Goal: Task Accomplishment & Management: Manage account settings

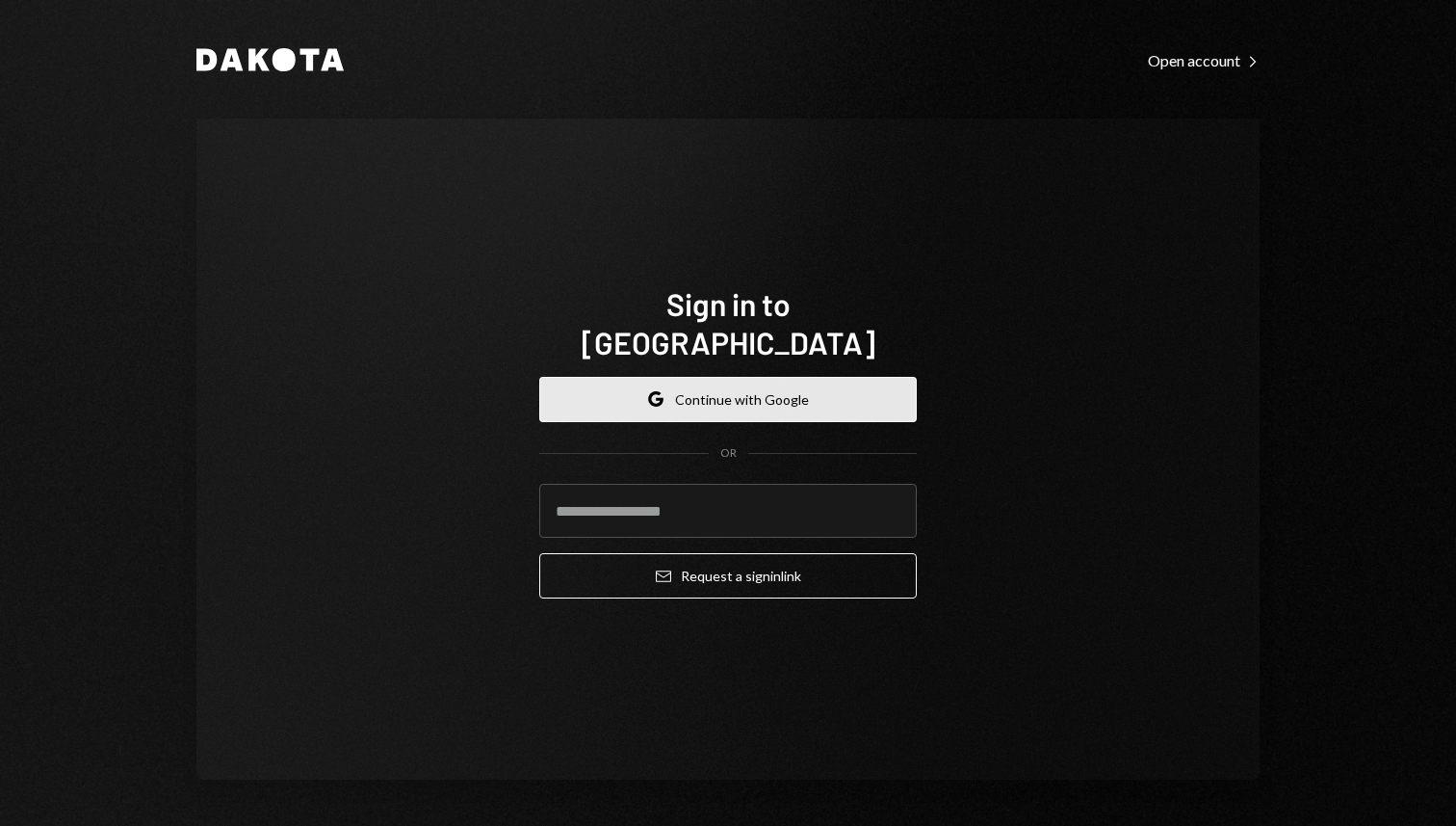
click at [848, 396] on button "Google Continue with Google" at bounding box center [728, 399] width 378 height 46
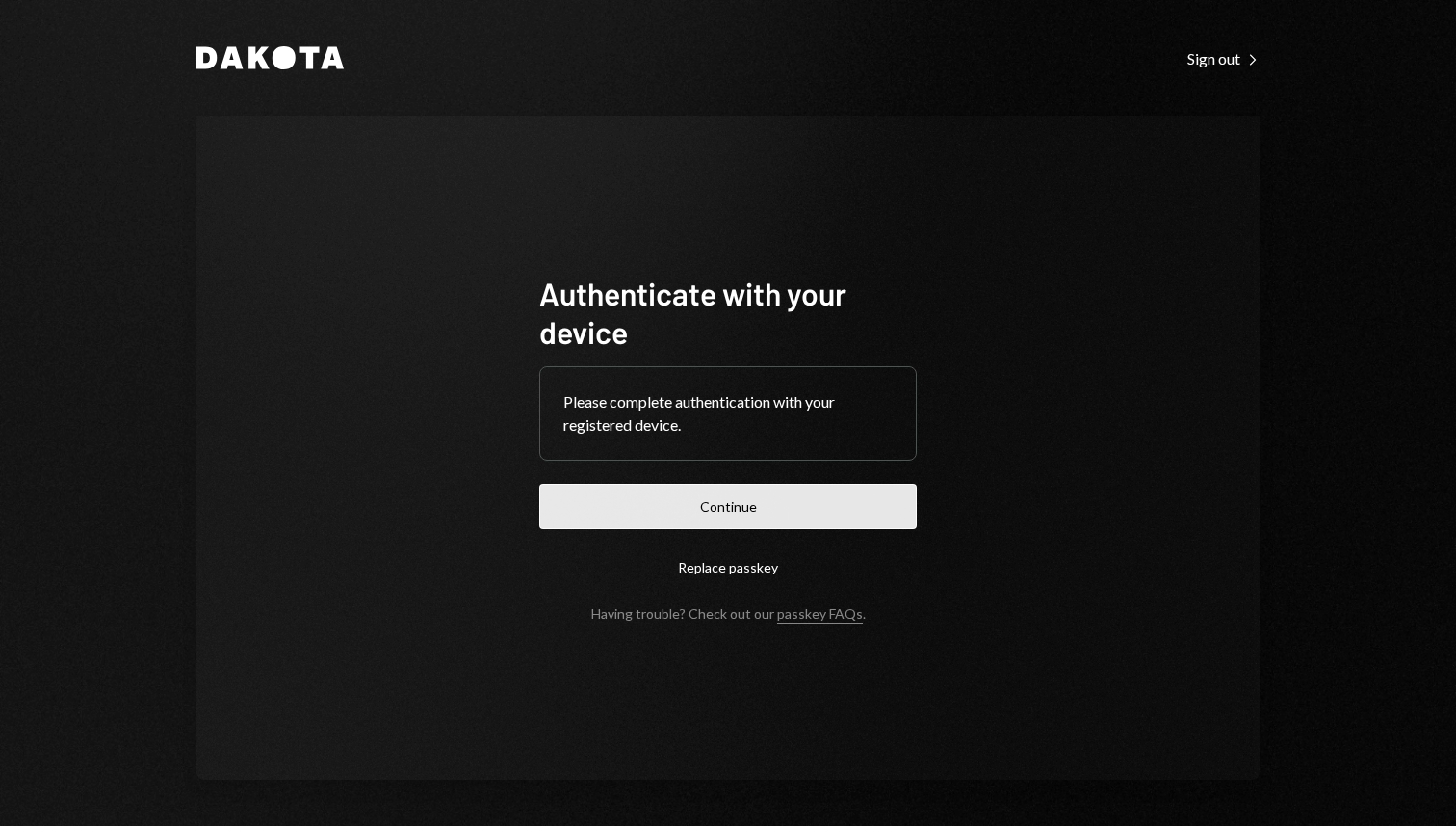
click at [592, 514] on button "Continue" at bounding box center [728, 506] width 378 height 46
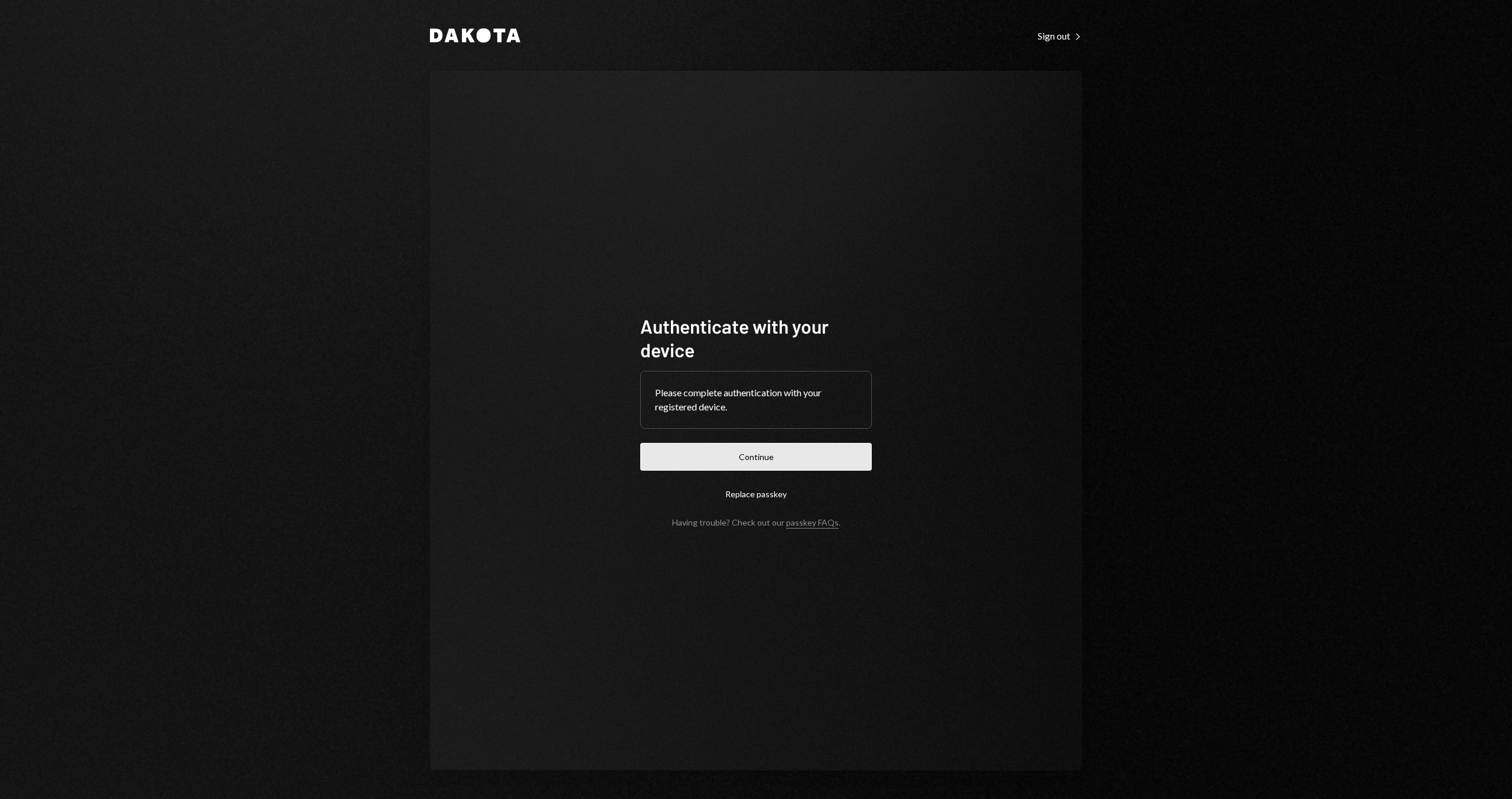
click at [773, 451] on button "Continue" at bounding box center [756, 457] width 232 height 28
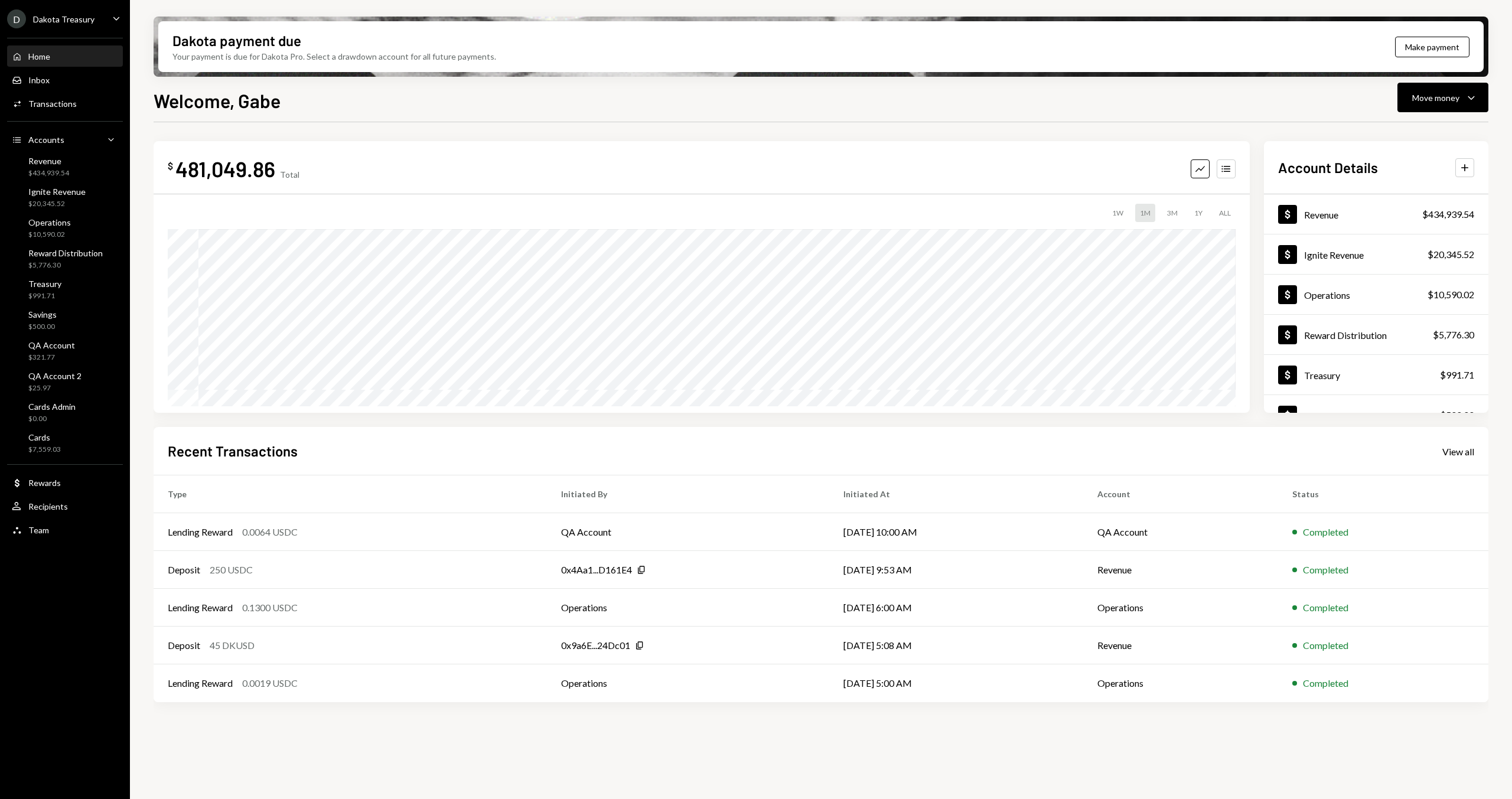
drag, startPoint x: 304, startPoint y: 118, endPoint x: 269, endPoint y: 113, distance: 35.4
click at [304, 118] on div "Welcome, Gabe Move money Caret Down $ 481,049.86 Total Graph Accounts 1W 1M 3M …" at bounding box center [821, 477] width 1335 height 782
click at [188, 92] on h1 "Welcome, Gabe" at bounding box center [217, 101] width 127 height 24
drag, startPoint x: 322, startPoint y: 101, endPoint x: 202, endPoint y: 99, distance: 120.0
click at [319, 101] on div "Welcome, Gabe Move money Caret Down" at bounding box center [821, 99] width 1335 height 26
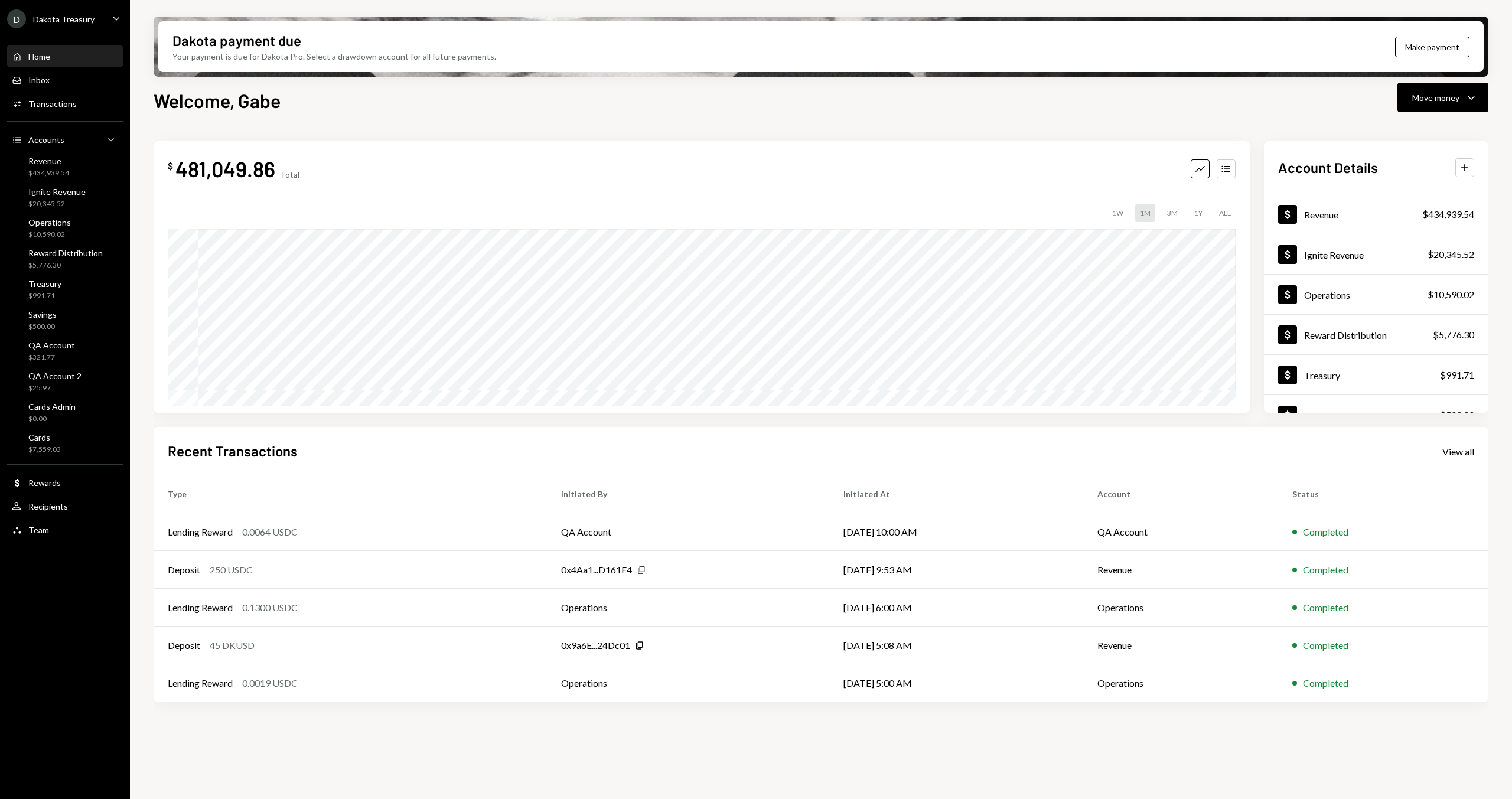
click at [194, 99] on h1 "Welcome, Gabe" at bounding box center [217, 101] width 127 height 24
drag, startPoint x: 349, startPoint y: 118, endPoint x: 190, endPoint y: 116, distance: 159.0
click at [349, 118] on div "Welcome, Gabe Move money Caret Down $ 481,049.86 Total Graph Accounts 1W 1M 3M …" at bounding box center [821, 477] width 1335 height 782
click at [189, 116] on div "Welcome, Gabe Move money Caret Down $ 481,049.86 Total Graph Accounts 1W 1M 3M …" at bounding box center [821, 477] width 1335 height 782
click at [190, 108] on h1 "Welcome, Gabe" at bounding box center [217, 101] width 127 height 24
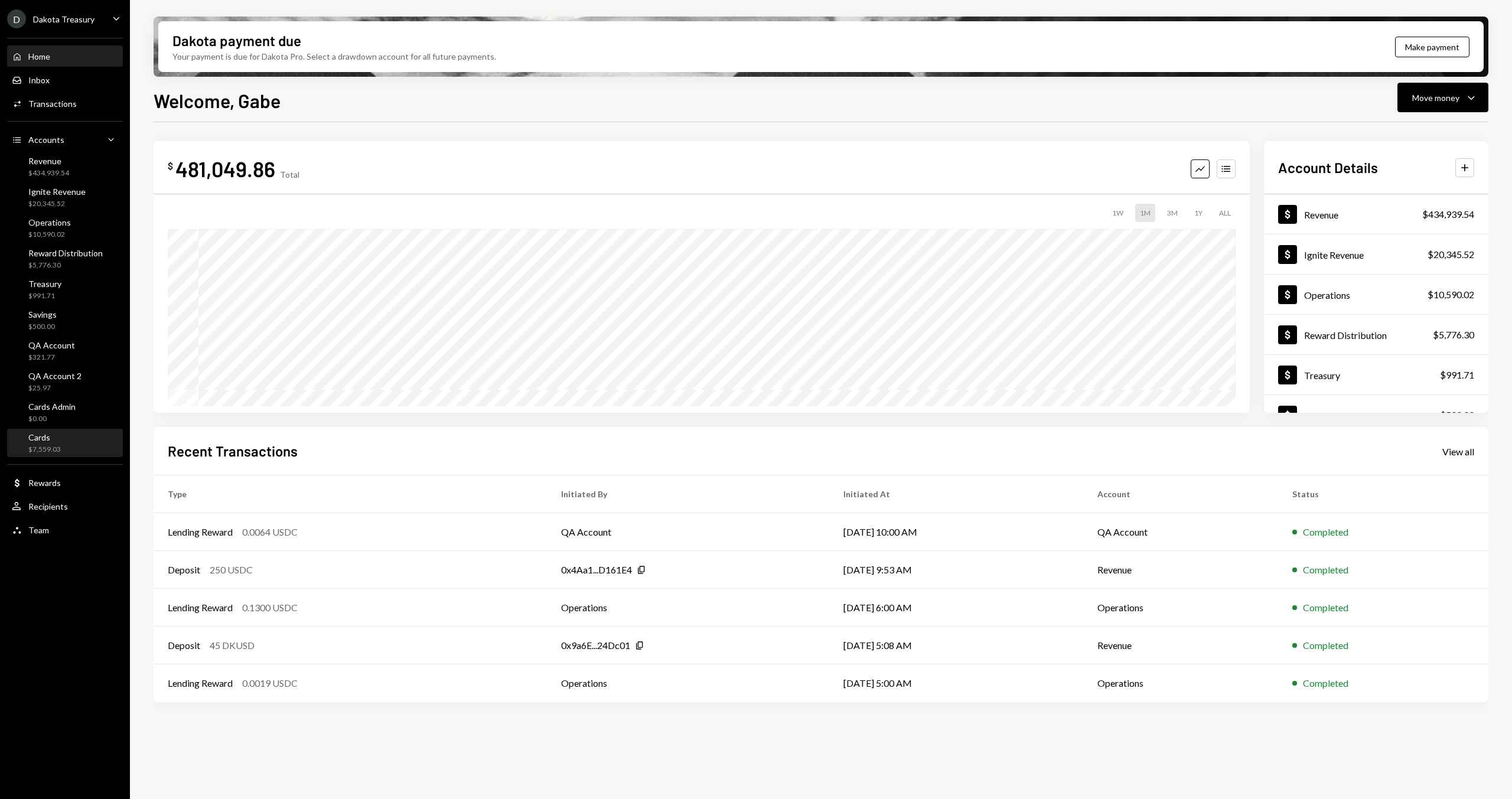
click at [59, 430] on div "Cards $7,559.03" at bounding box center [65, 444] width 106 height 27
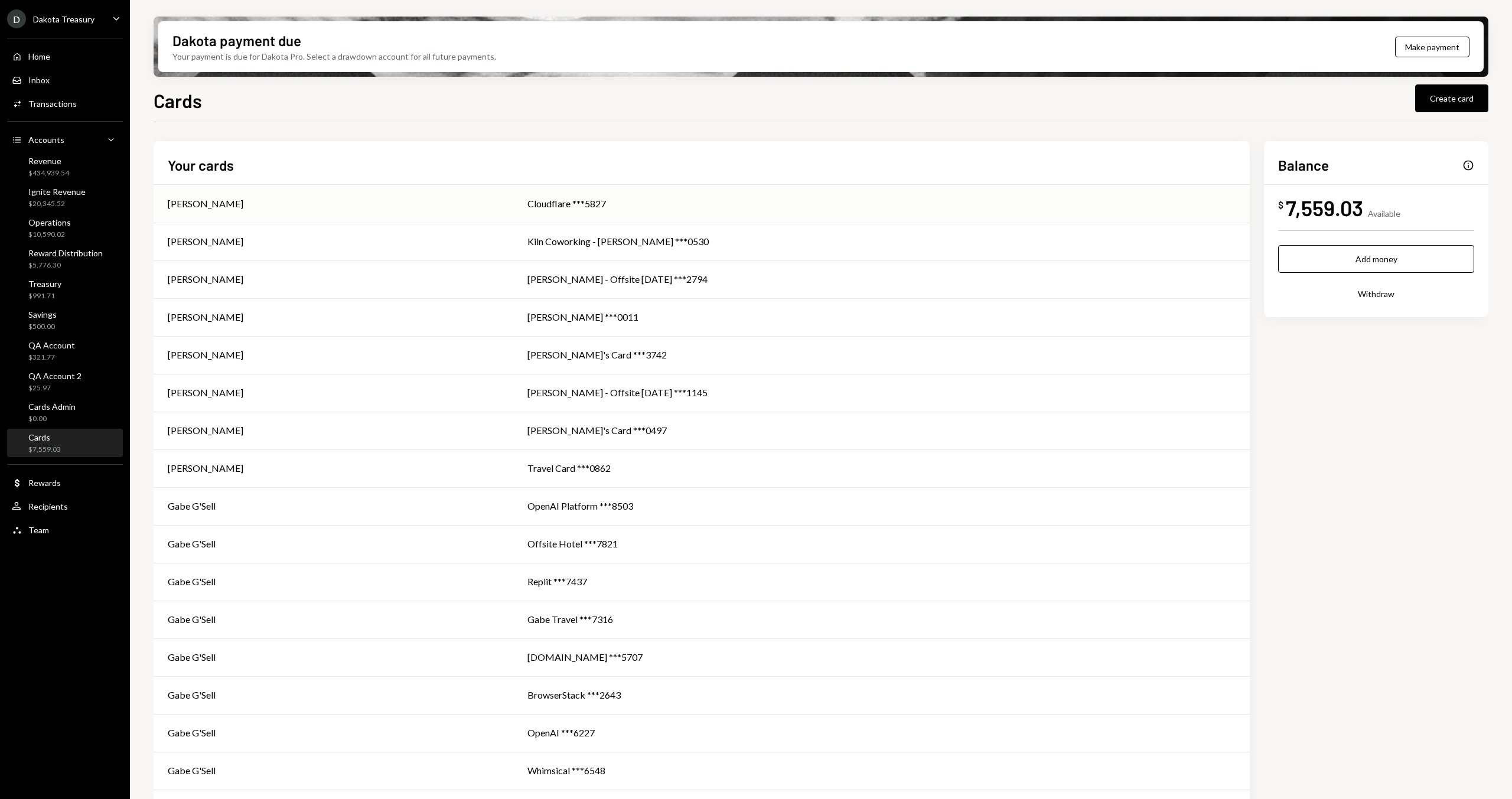
click at [415, 199] on div "Adam Train" at bounding box center [334, 204] width 331 height 14
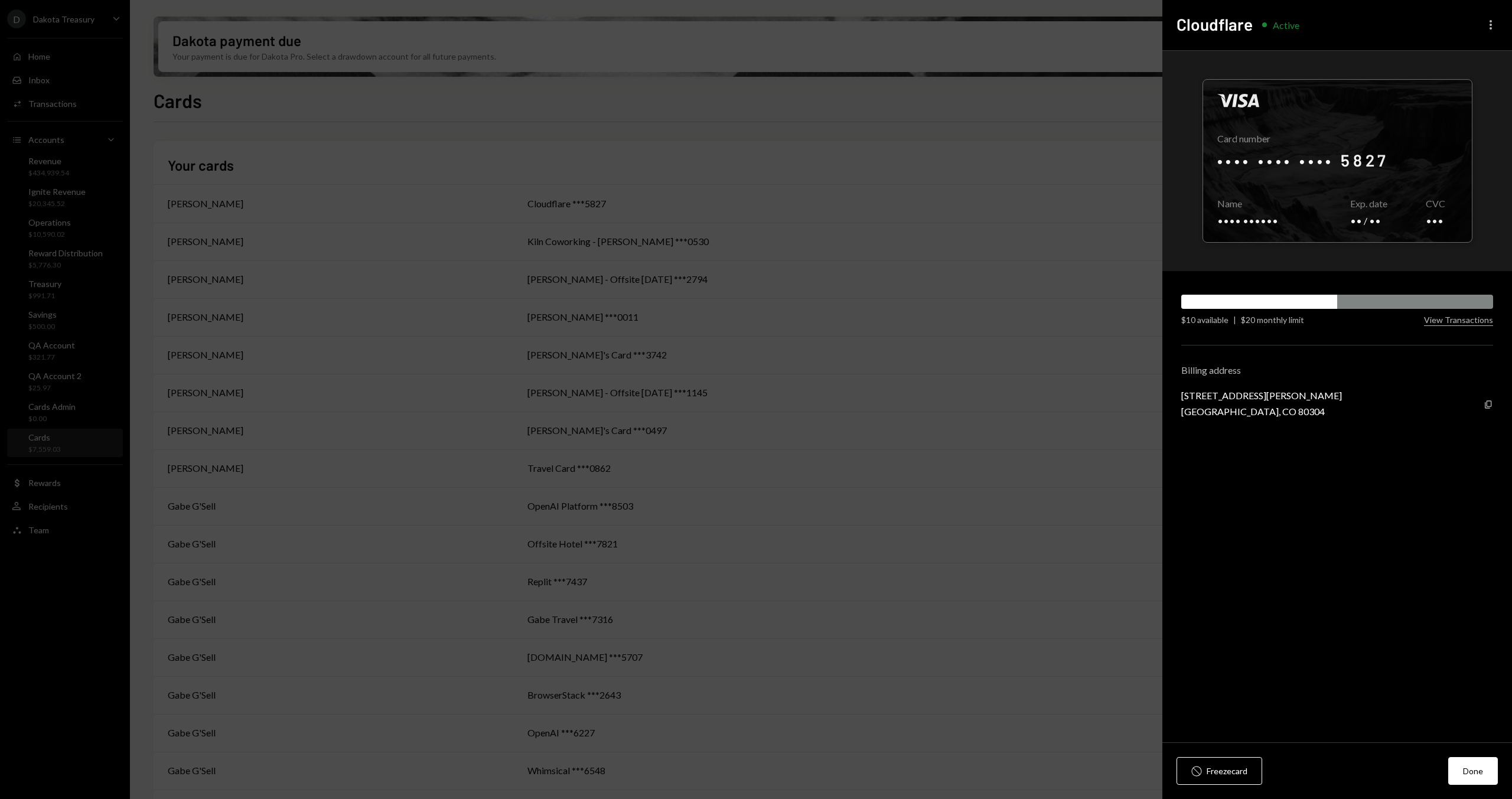
click at [1491, 23] on icon "More" at bounding box center [1491, 25] width 14 height 14
click at [1455, 72] on div "Edit limit" at bounding box center [1456, 71] width 71 height 21
